Goal: Use online tool/utility: Utilize a website feature to perform a specific function

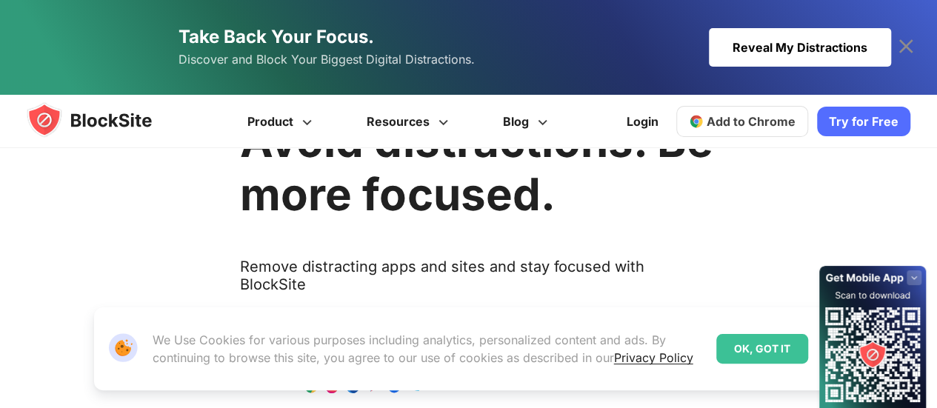
scroll to position [86, 0]
click at [401, 213] on h1 "Avoid distractions. Be more focused." at bounding box center [476, 167] width 473 height 107
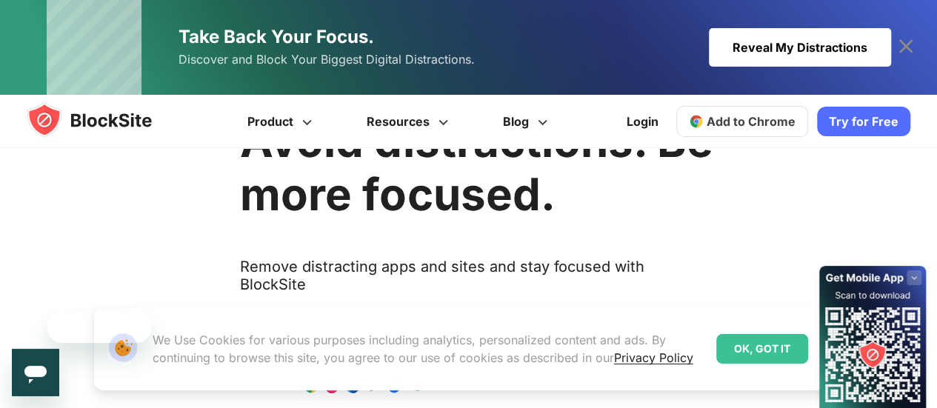
scroll to position [0, 0]
click at [909, 275] on rect at bounding box center [914, 277] width 15 height 15
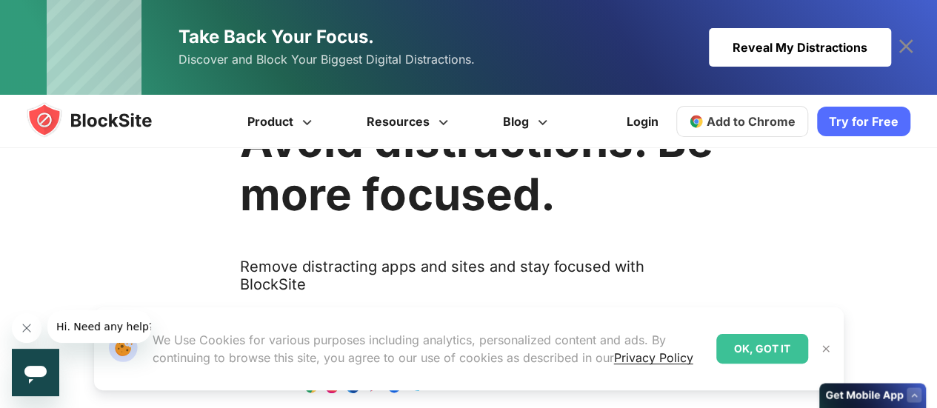
click at [813, 50] on div "Reveal My Distractions" at bounding box center [800, 47] width 182 height 39
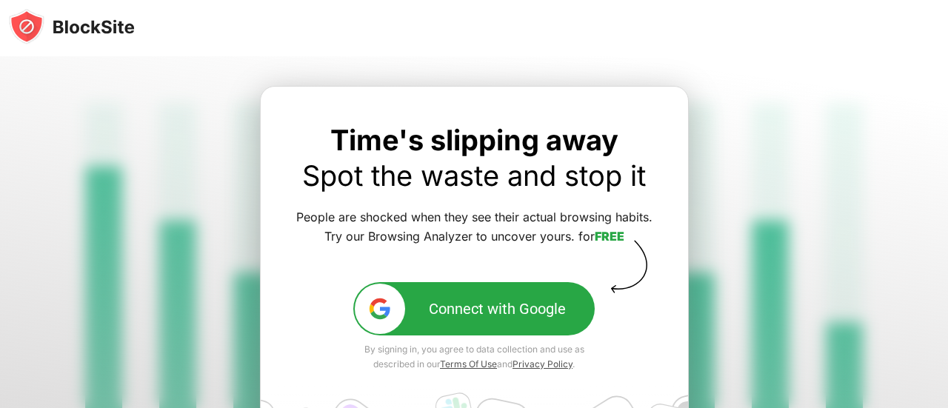
scroll to position [65, 0]
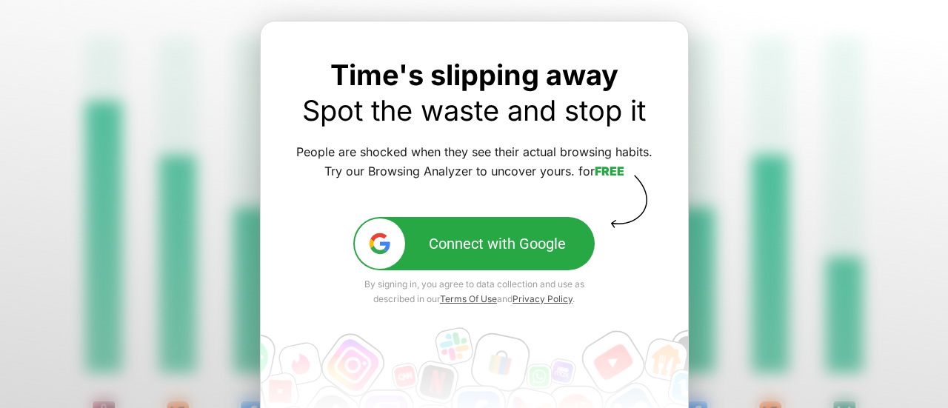
click at [384, 254] on img at bounding box center [379, 243] width 25 height 25
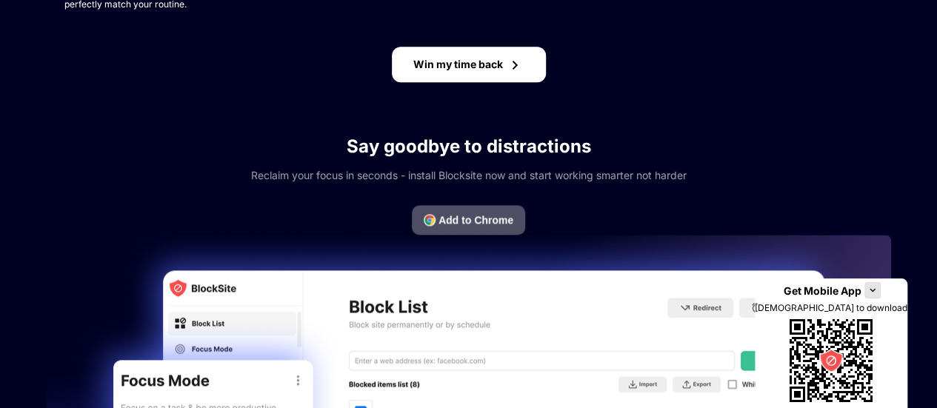
scroll to position [855, 0]
